Goal: Check status

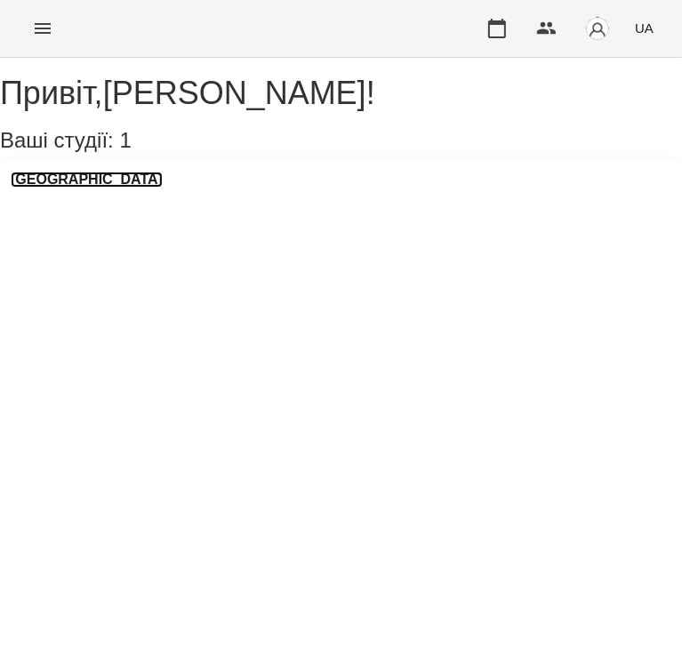
click at [78, 188] on h3 "[GEOGRAPHIC_DATA]" at bounding box center [87, 180] width 152 height 16
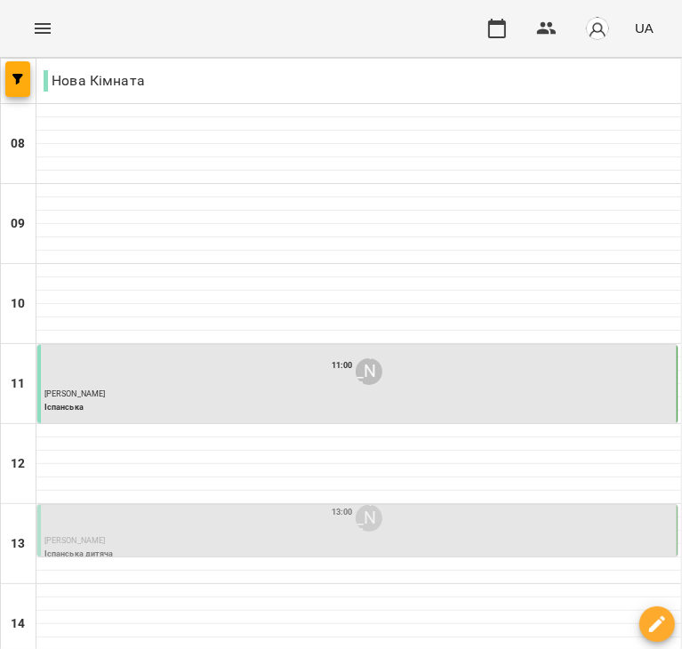
scroll to position [539, 0]
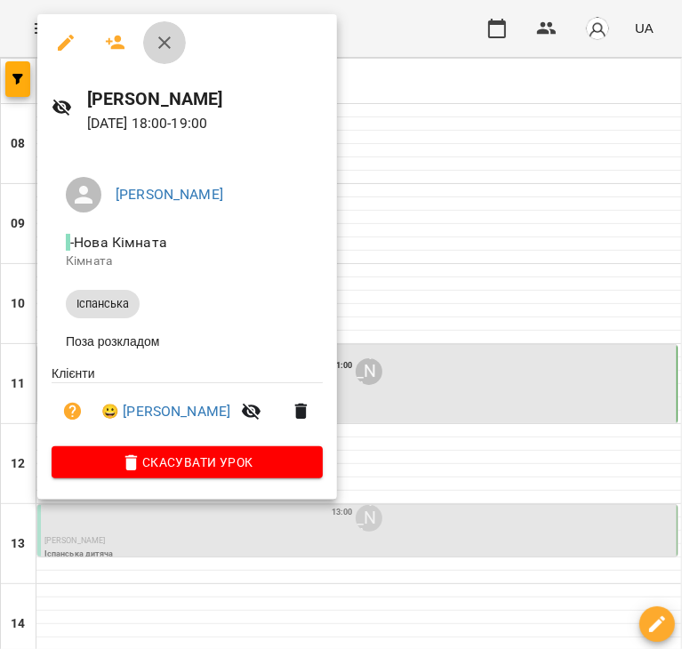
click at [157, 37] on icon "button" at bounding box center [164, 42] width 21 height 21
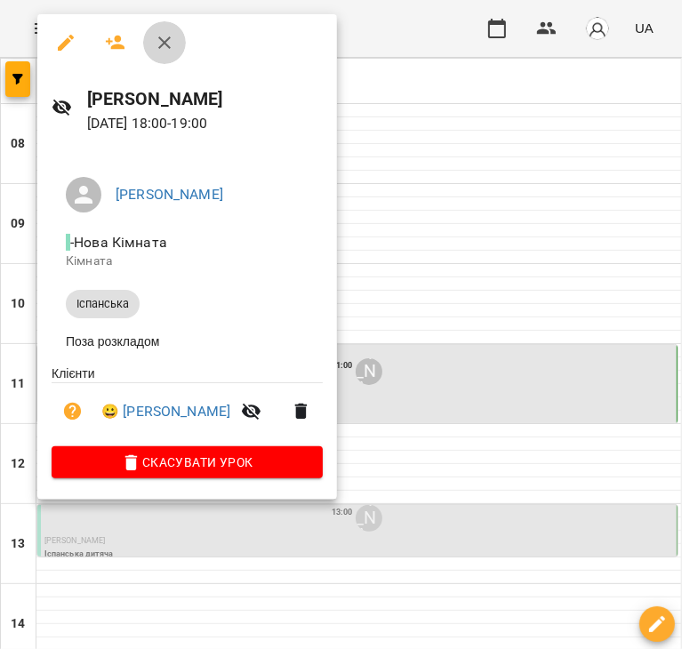
click at [155, 38] on icon "button" at bounding box center [164, 42] width 21 height 21
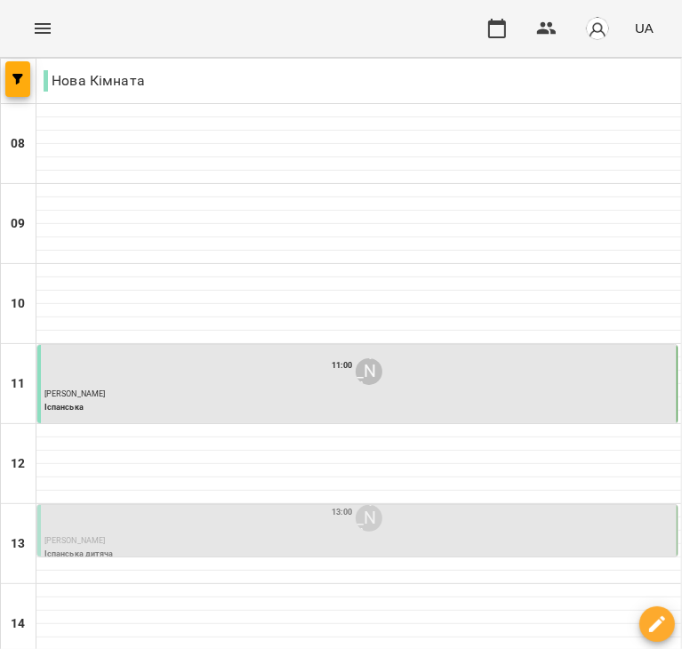
scroll to position [173, 0]
click at [587, 389] on p "[PERSON_NAME]" at bounding box center [358, 395] width 629 height 12
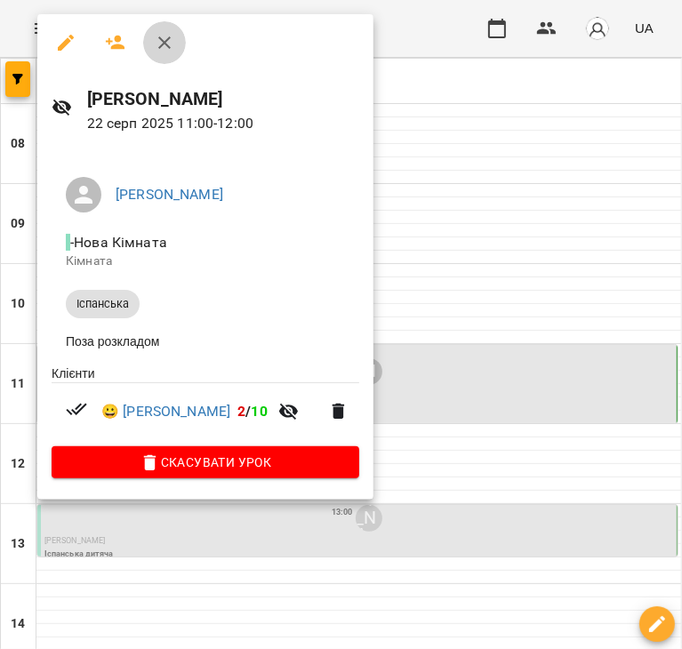
click at [146, 35] on button "button" at bounding box center [164, 42] width 43 height 43
